Goal: Information Seeking & Learning: Learn about a topic

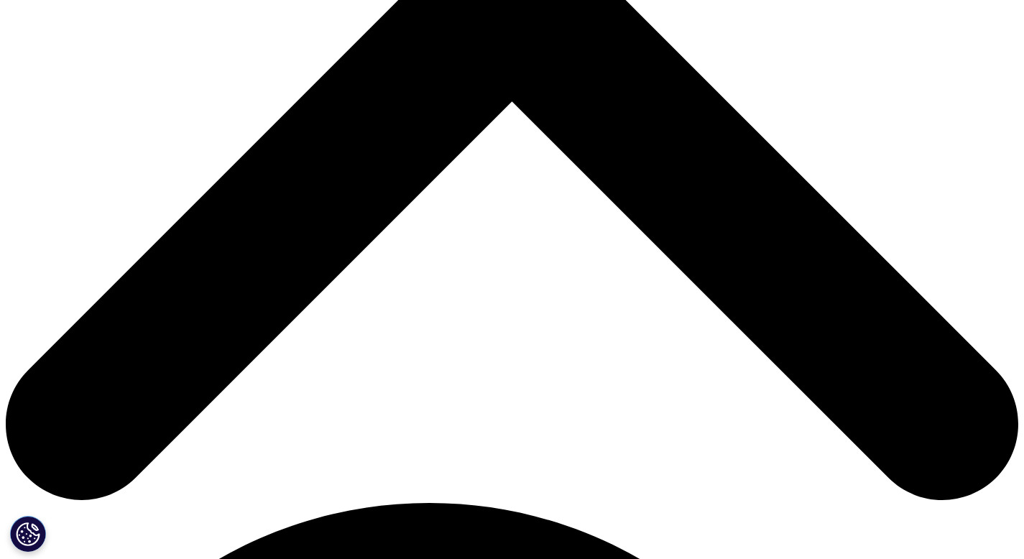
scroll to position [560, 0]
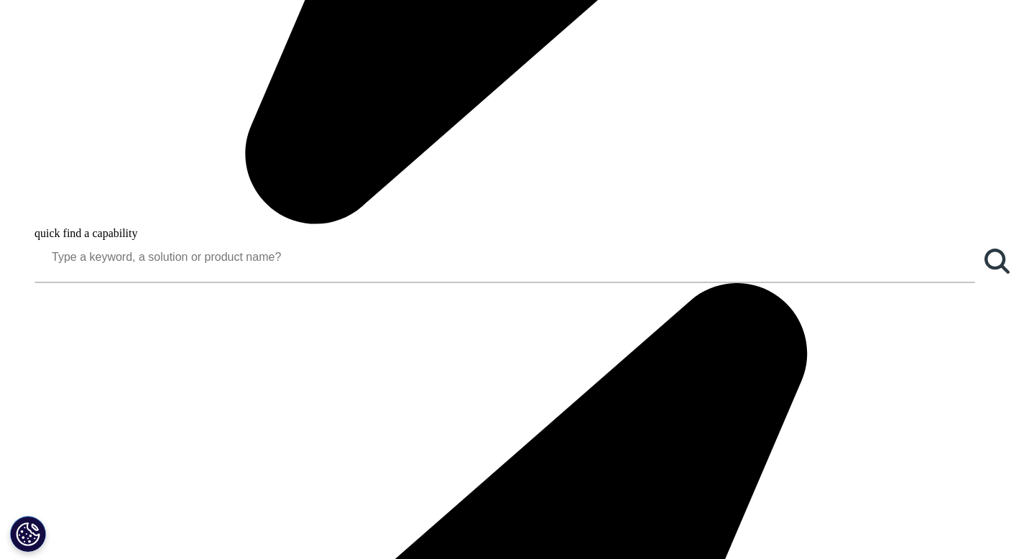
scroll to position [994, 0]
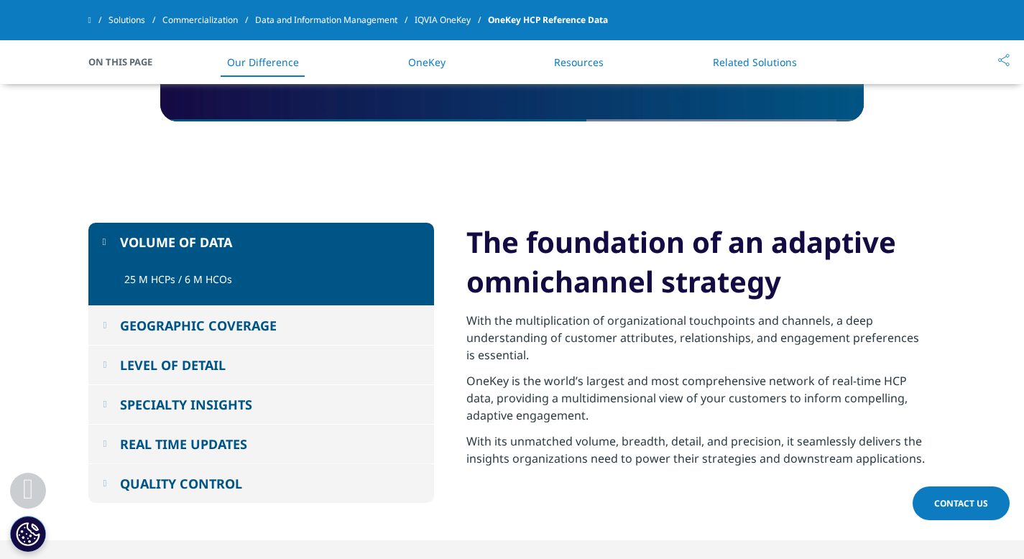
click at [111, 323] on button "GEOGRAPHIC COVERAGE" at bounding box center [261, 325] width 346 height 39
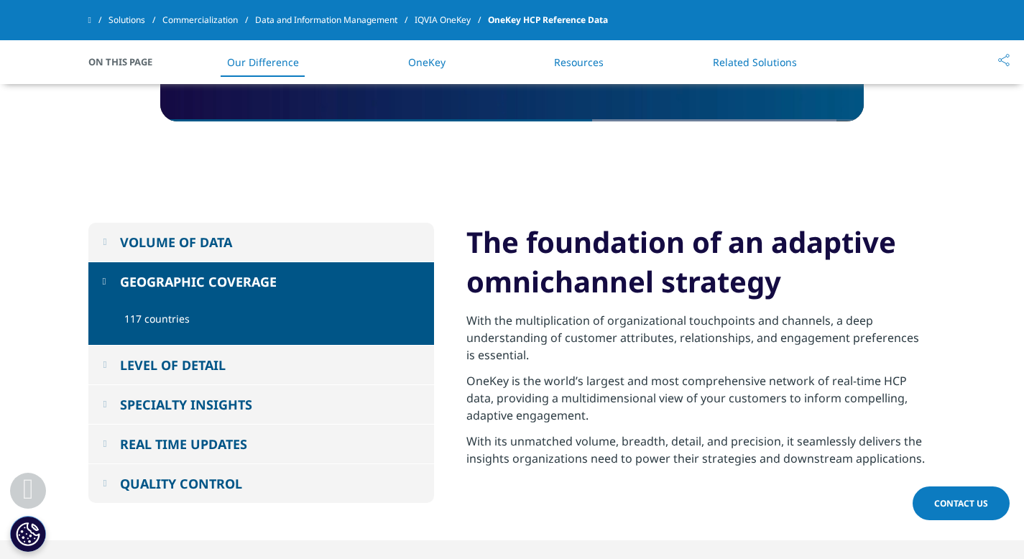
click at [113, 355] on button "LEVEL OF DETAIL" at bounding box center [261, 365] width 346 height 39
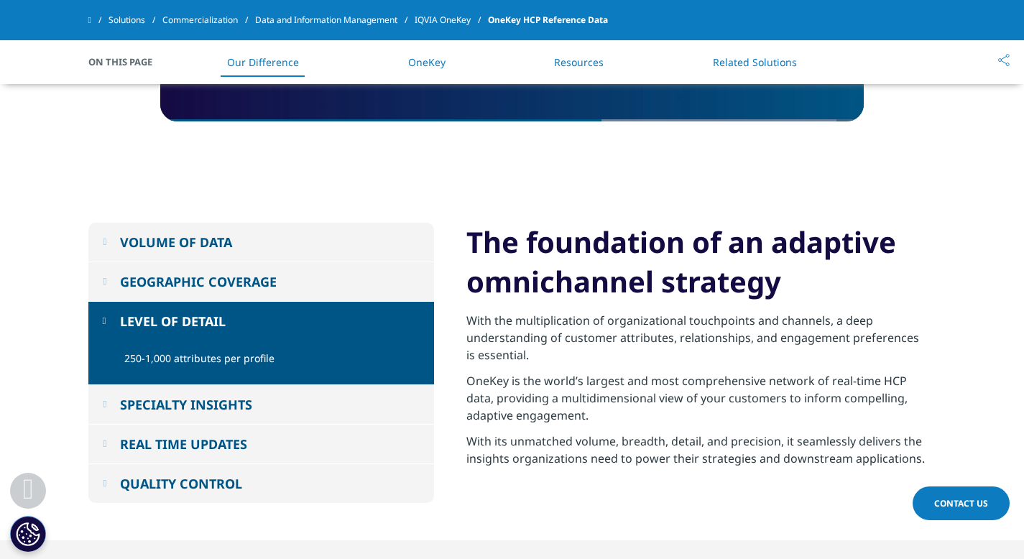
click at [106, 405] on em at bounding box center [105, 404] width 4 height 9
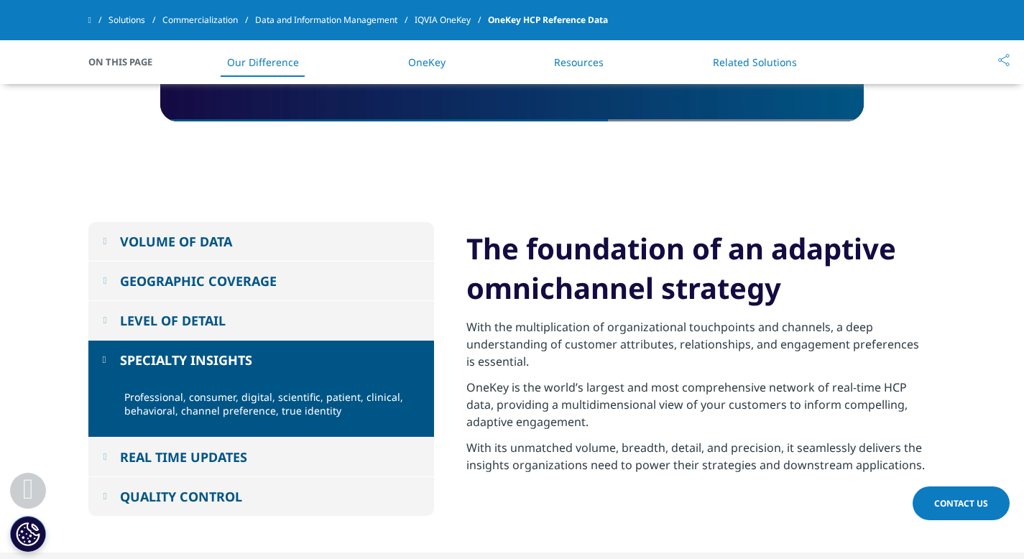
click at [101, 461] on button "REAL TIME UPDATES" at bounding box center [261, 457] width 346 height 39
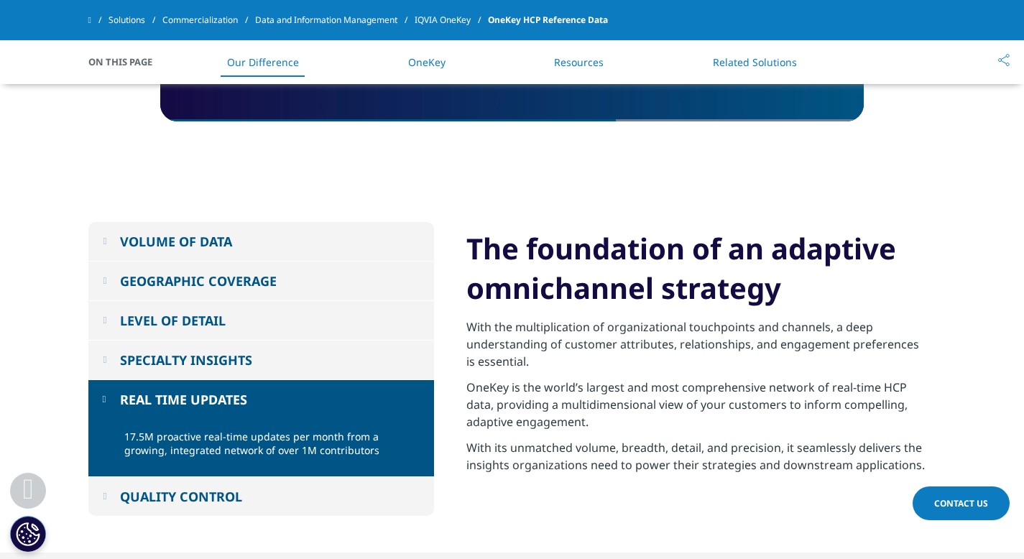
click at [112, 500] on button "QUALITY CONTROL" at bounding box center [261, 496] width 346 height 39
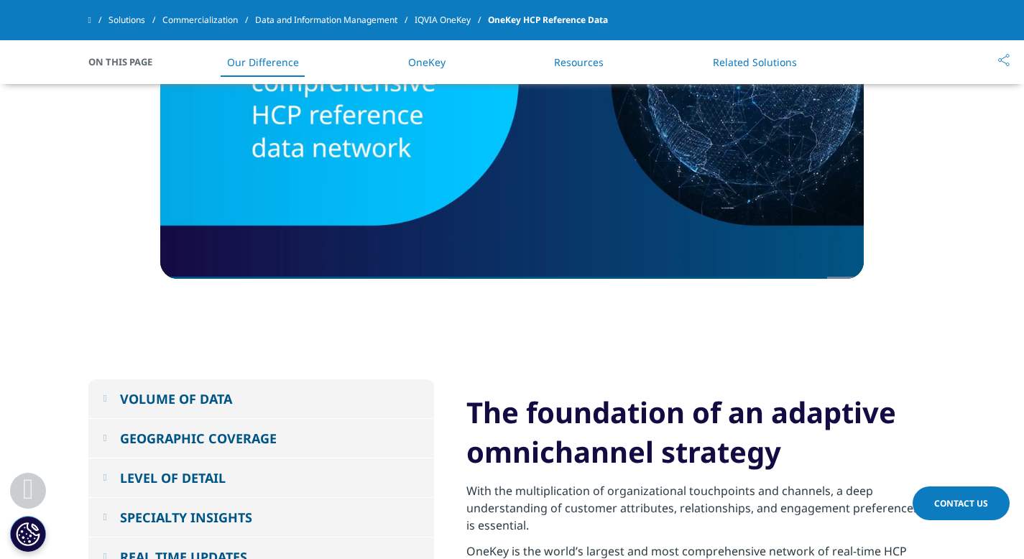
scroll to position [790, 0]
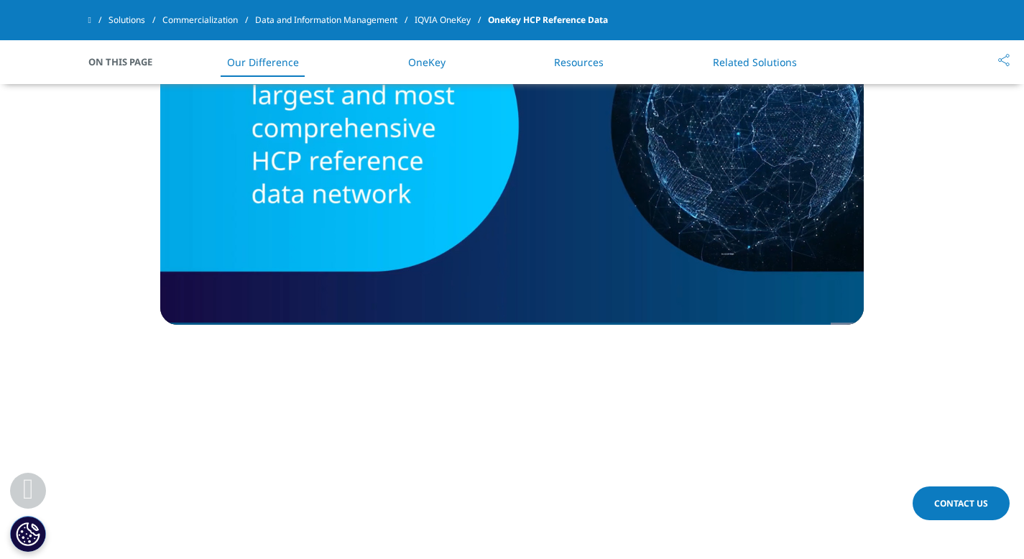
click at [417, 63] on link "OneKey" at bounding box center [426, 62] width 37 height 14
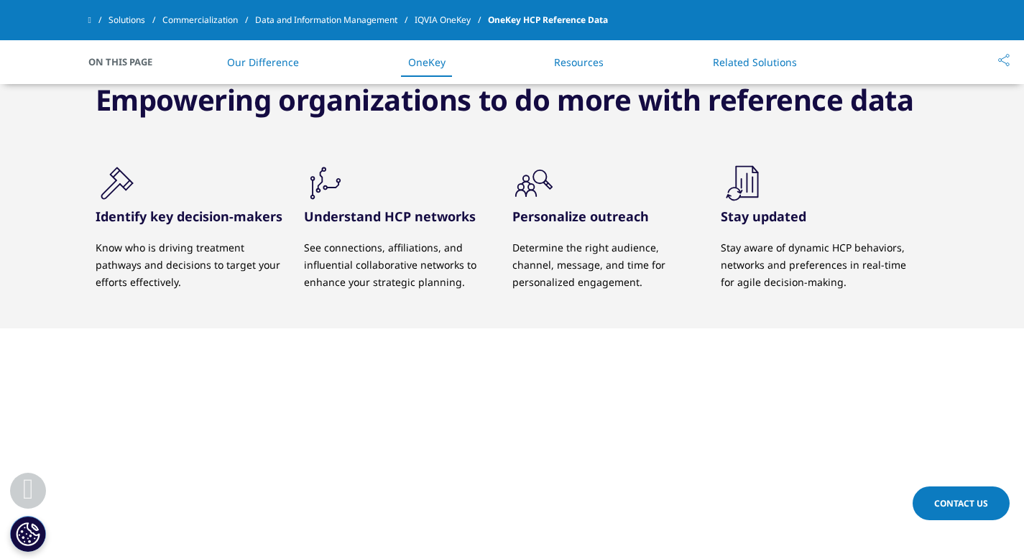
scroll to position [1963, 0]
